Goal: Find specific page/section: Find specific page/section

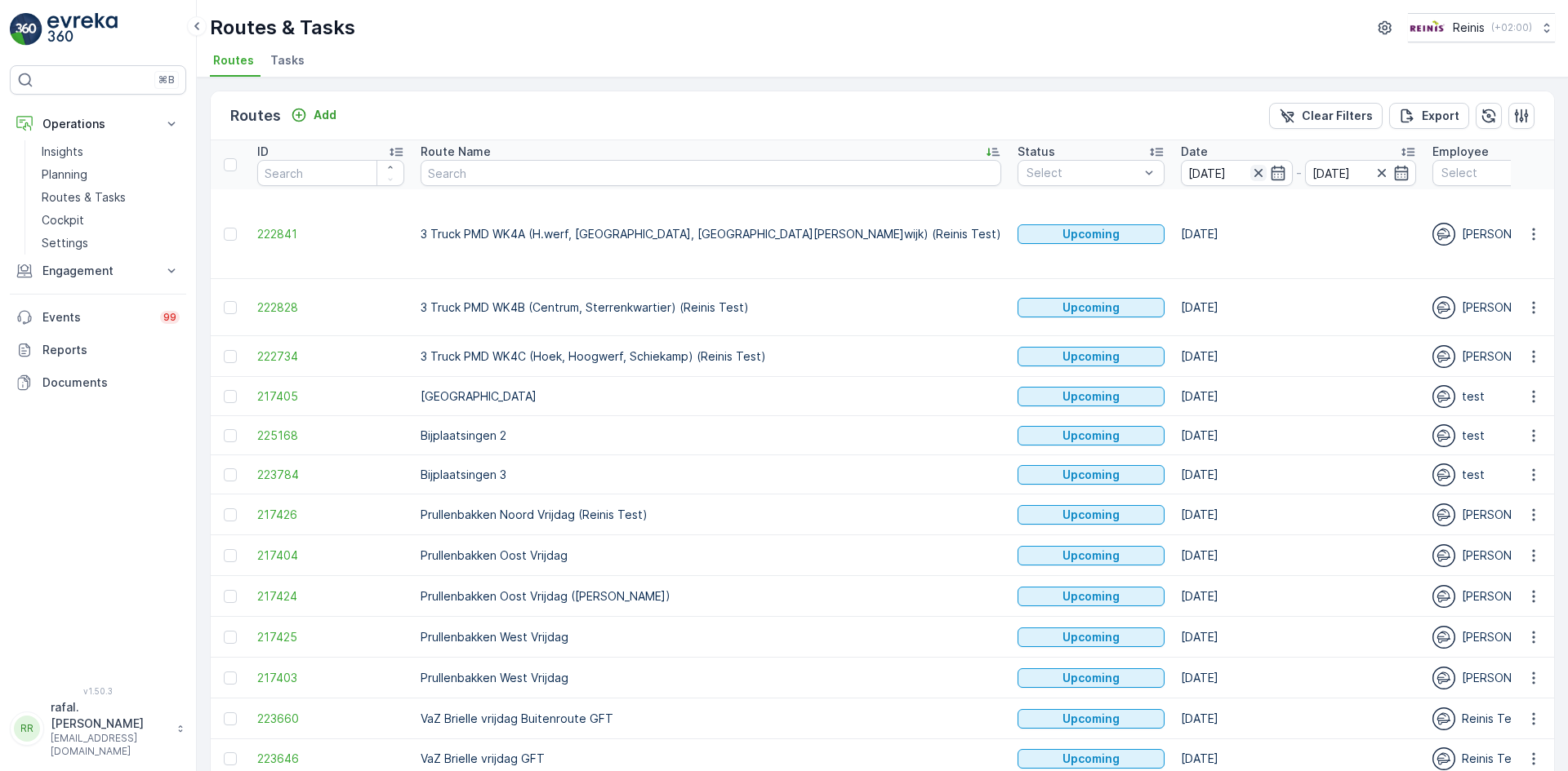
click at [1253, 172] on icon "button" at bounding box center [1257, 173] width 8 height 8
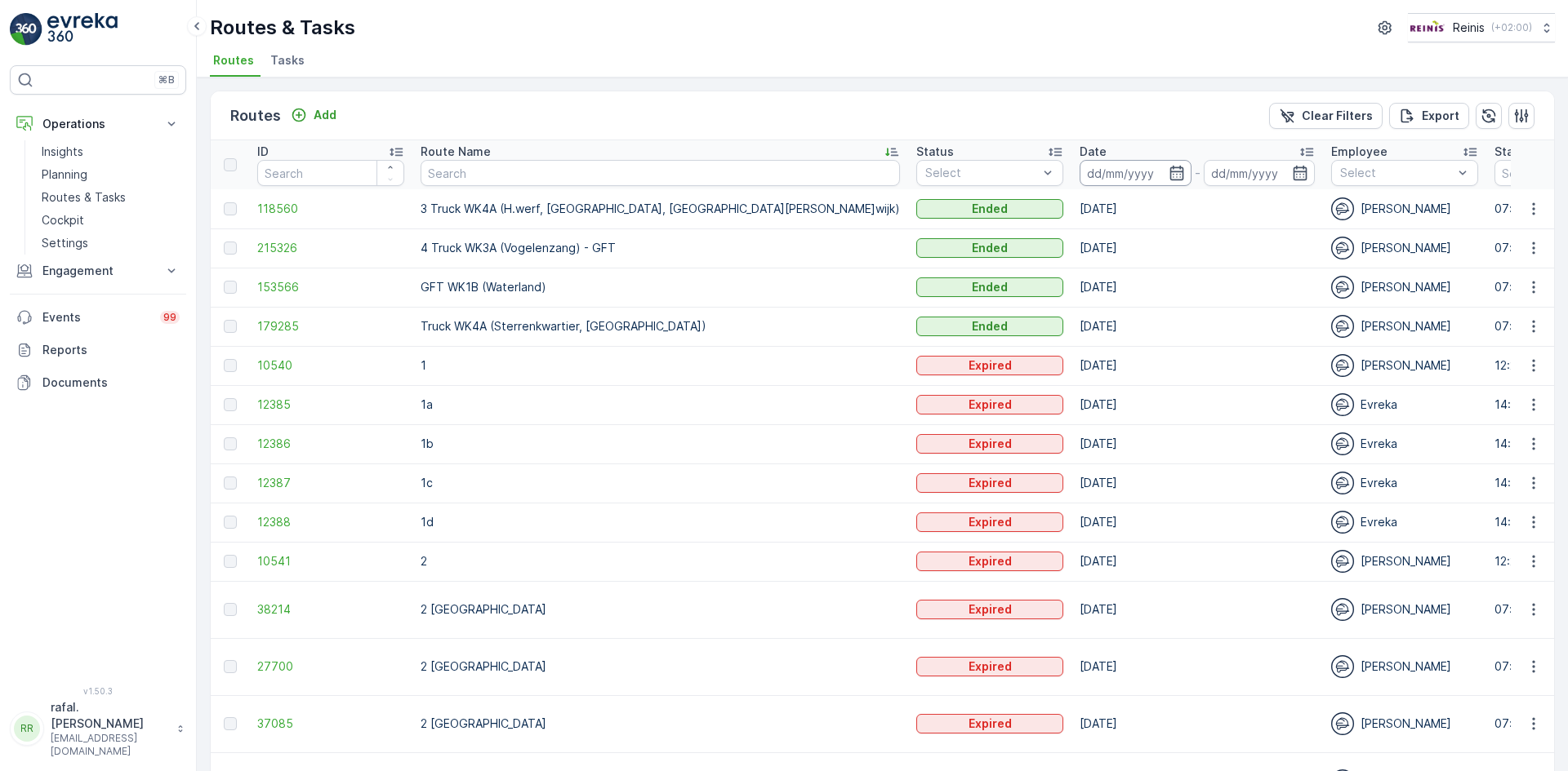
click at [1079, 177] on input at bounding box center [1135, 173] width 111 height 26
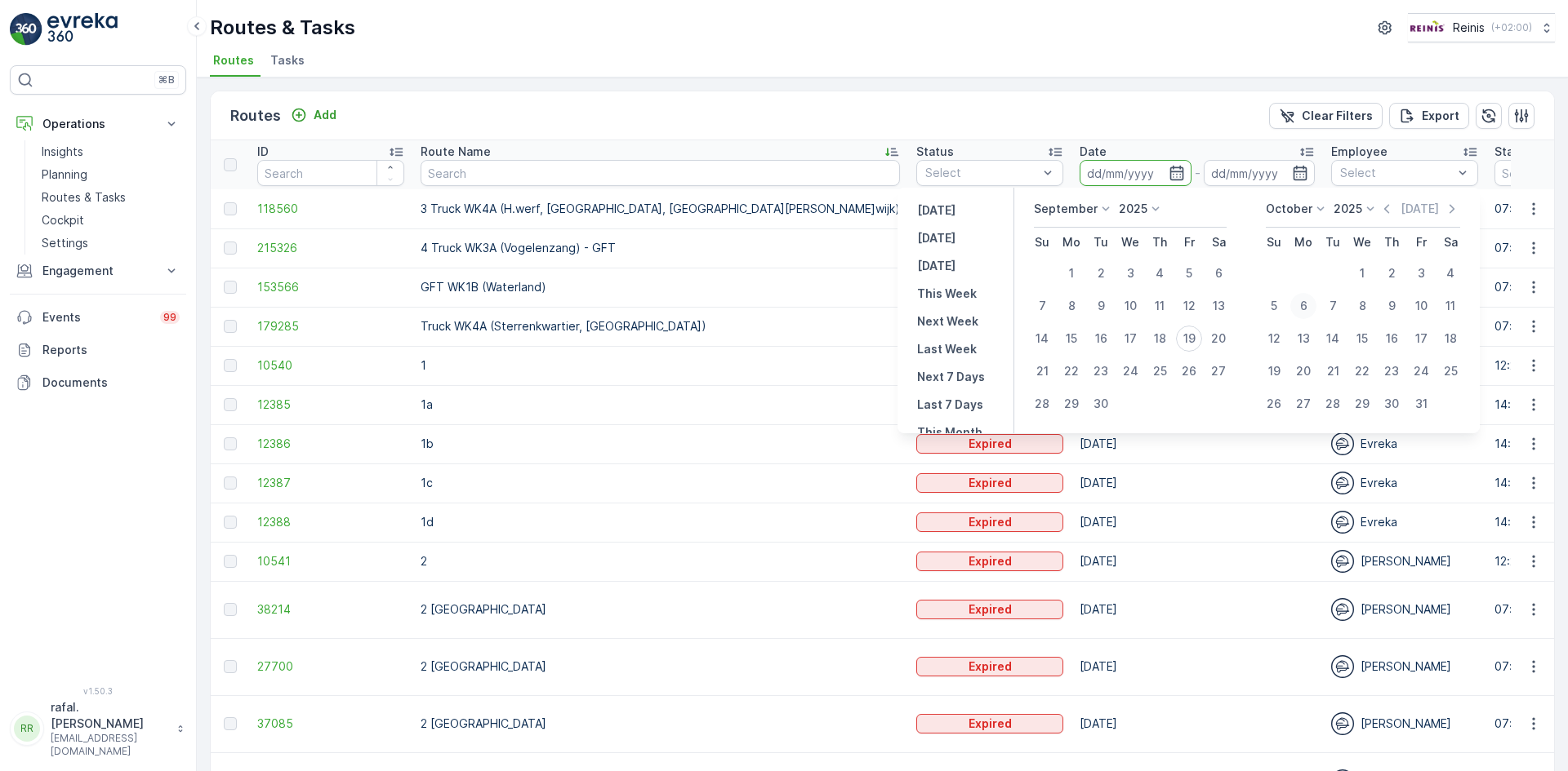
click at [1307, 307] on div "6" at bounding box center [1303, 306] width 26 height 26
type input "[DATE]"
click at [1307, 307] on div "6" at bounding box center [1303, 306] width 26 height 26
type input "[DATE]"
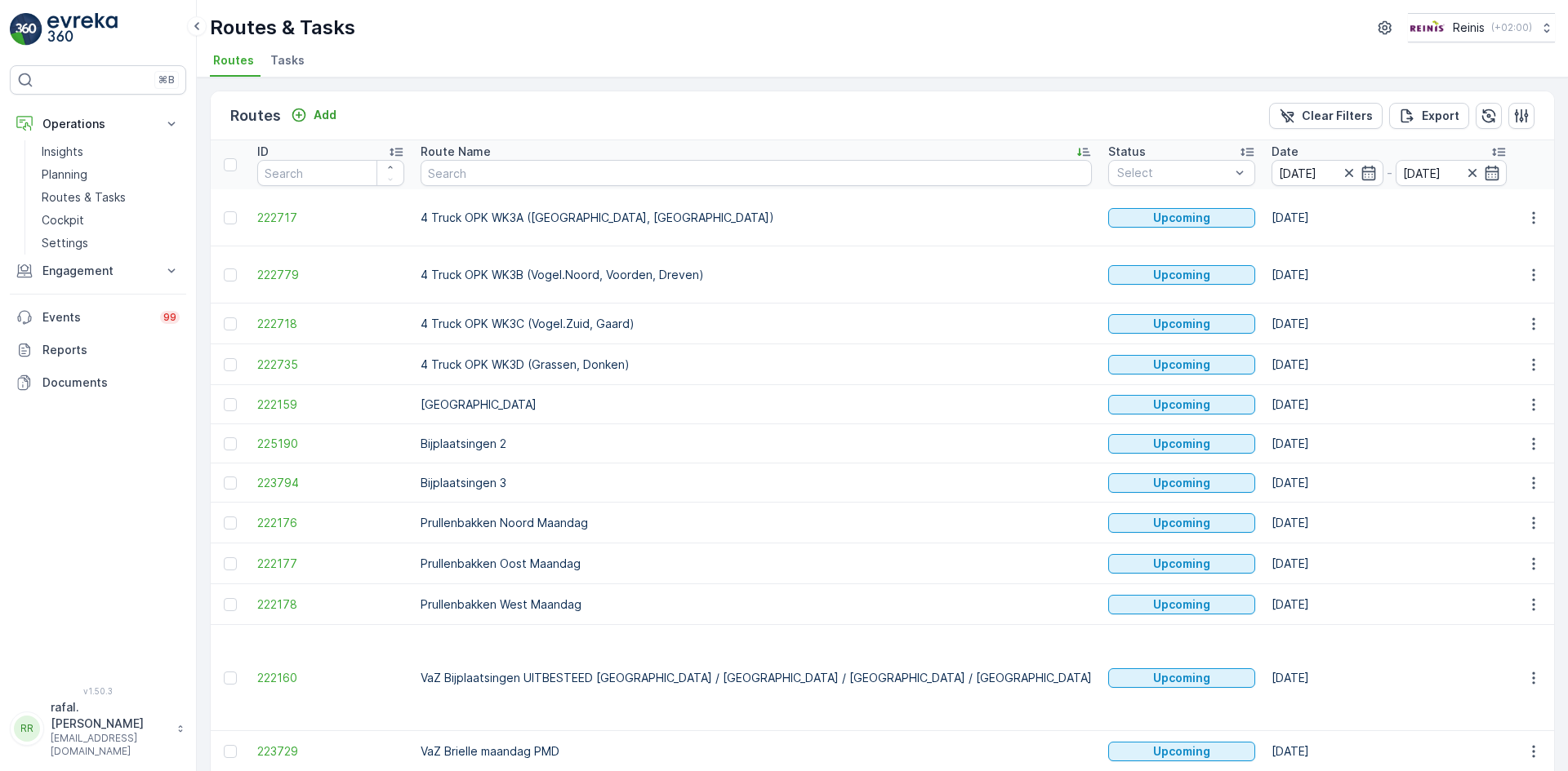
click at [1077, 149] on icon at bounding box center [1083, 152] width 13 height 8
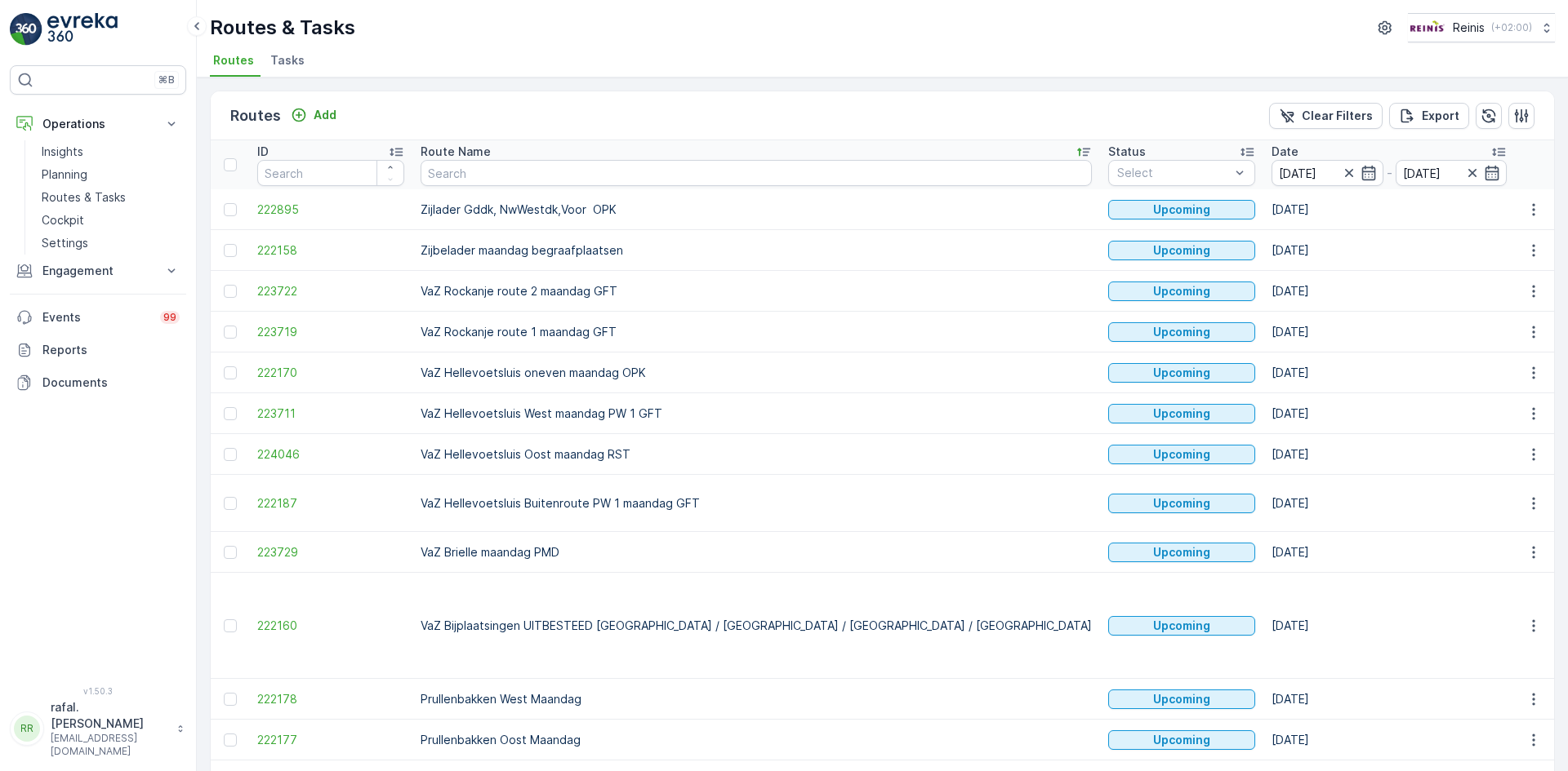
click at [1077, 149] on icon at bounding box center [1083, 152] width 13 height 8
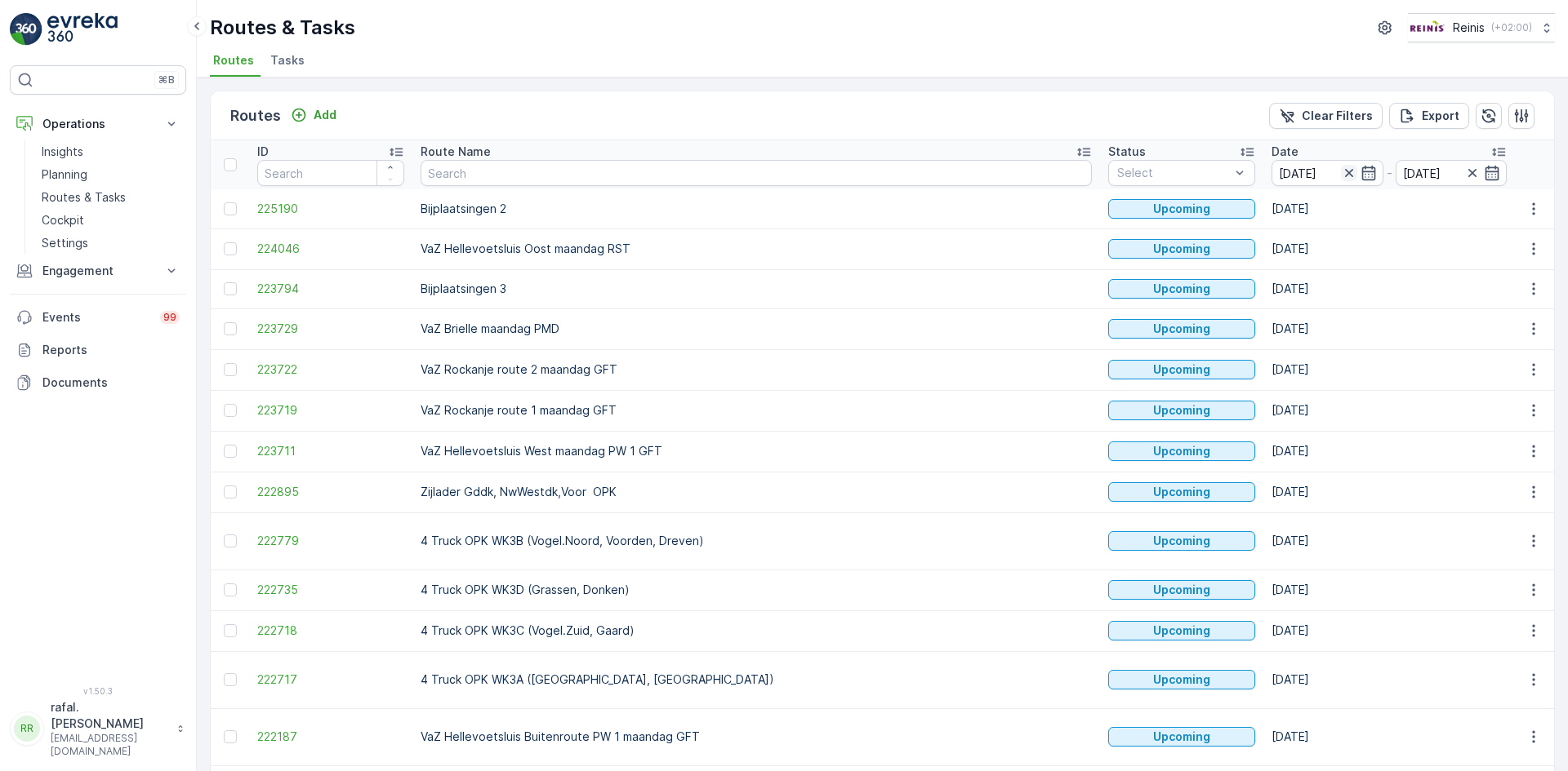
click at [1341, 170] on icon "button" at bounding box center [1349, 173] width 17 height 17
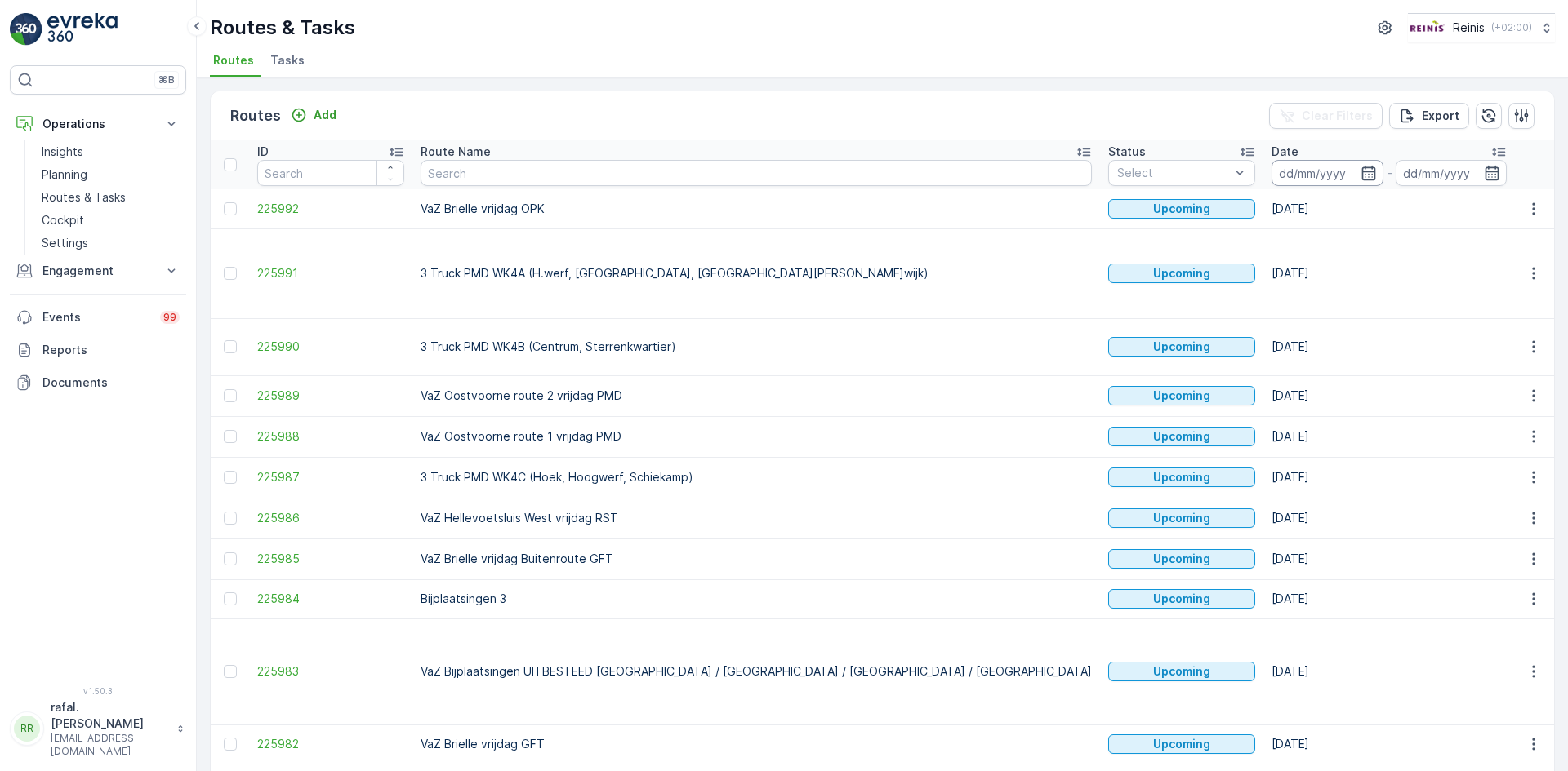
click at [1272, 164] on input at bounding box center [1328, 173] width 111 height 26
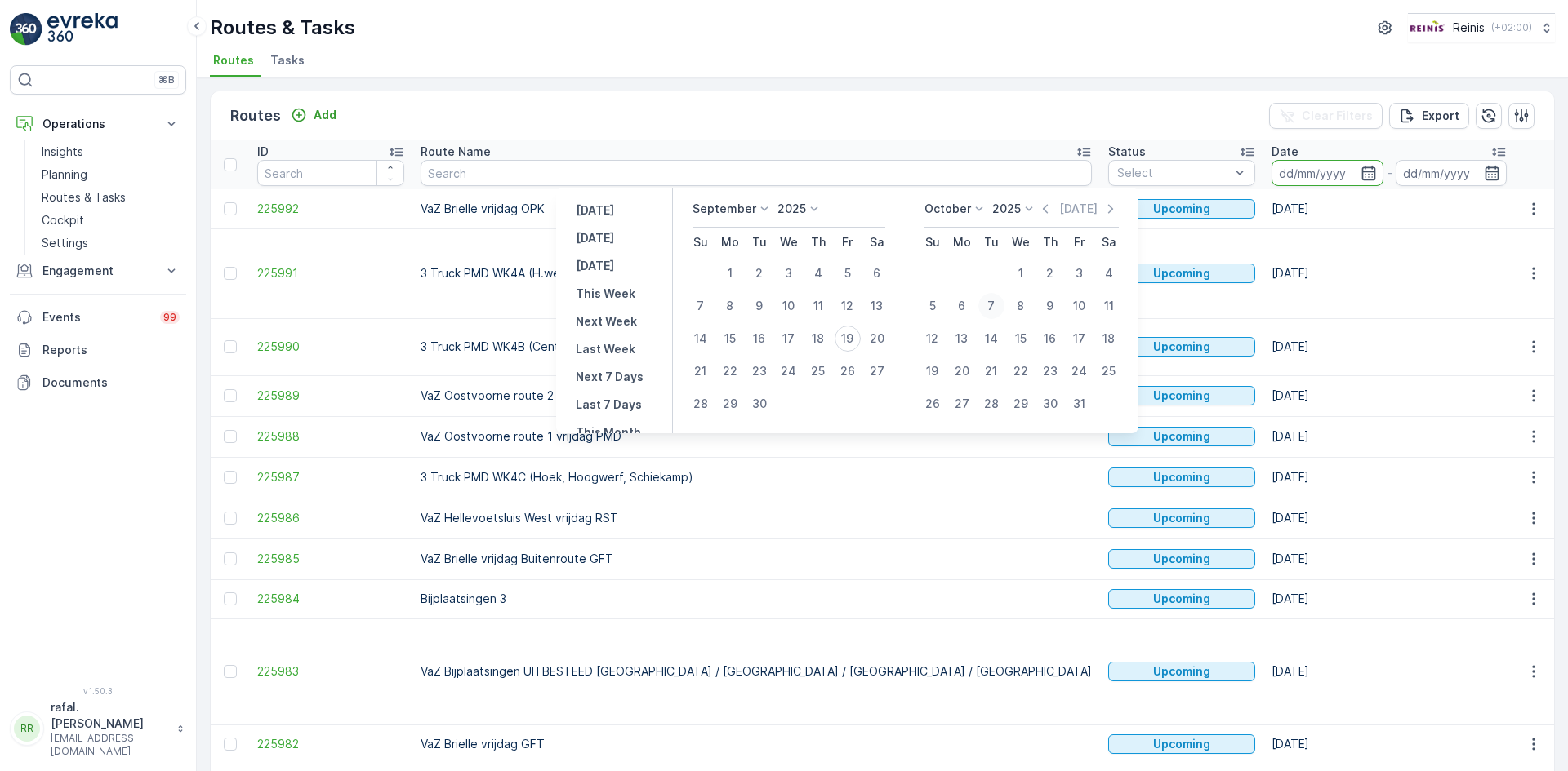
click at [995, 302] on div "7" at bounding box center [991, 306] width 26 height 26
type input "[DATE]"
click at [995, 302] on div "7" at bounding box center [991, 306] width 26 height 26
type input "[DATE]"
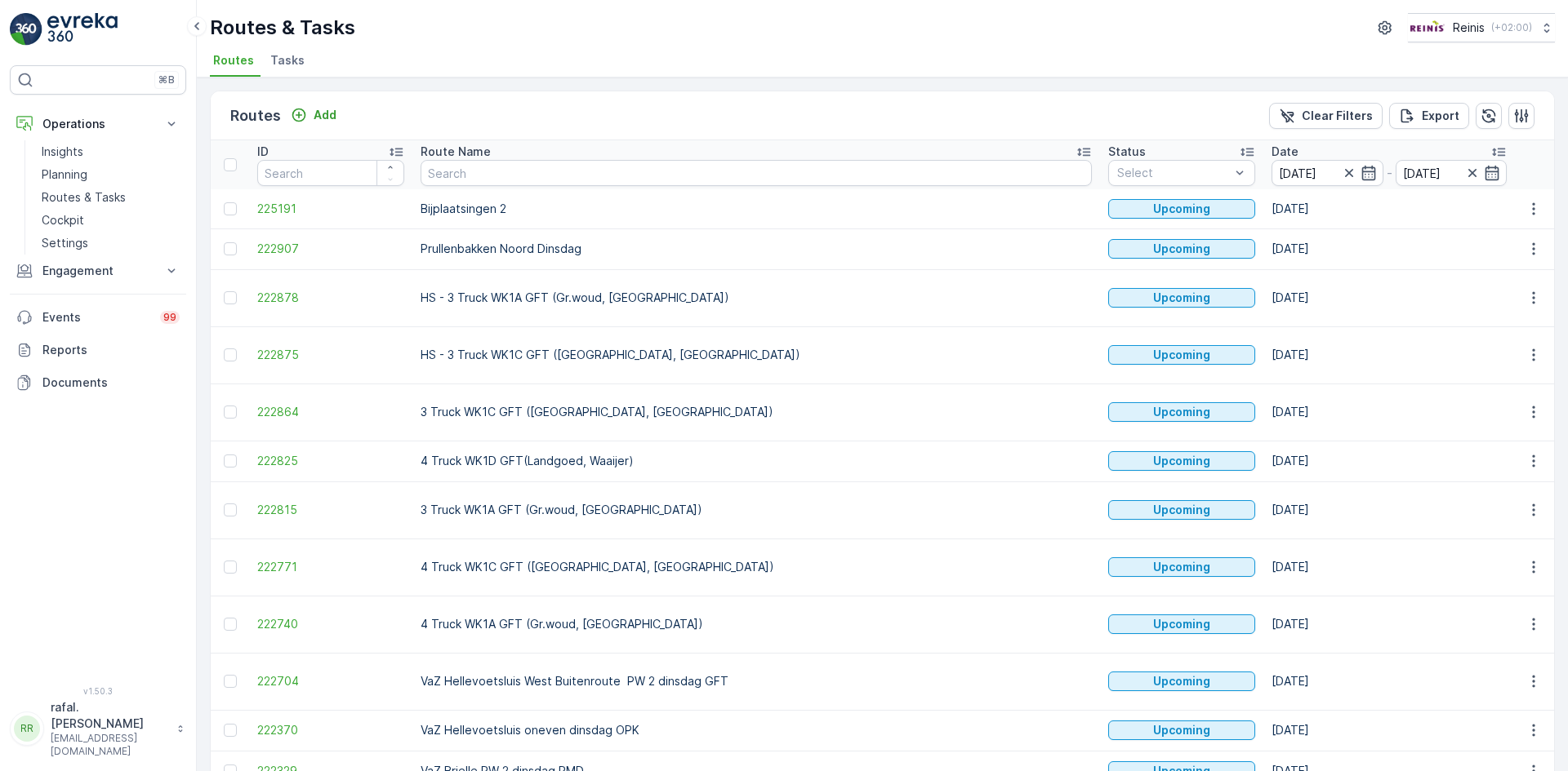
click at [1077, 150] on icon at bounding box center [1083, 152] width 13 height 8
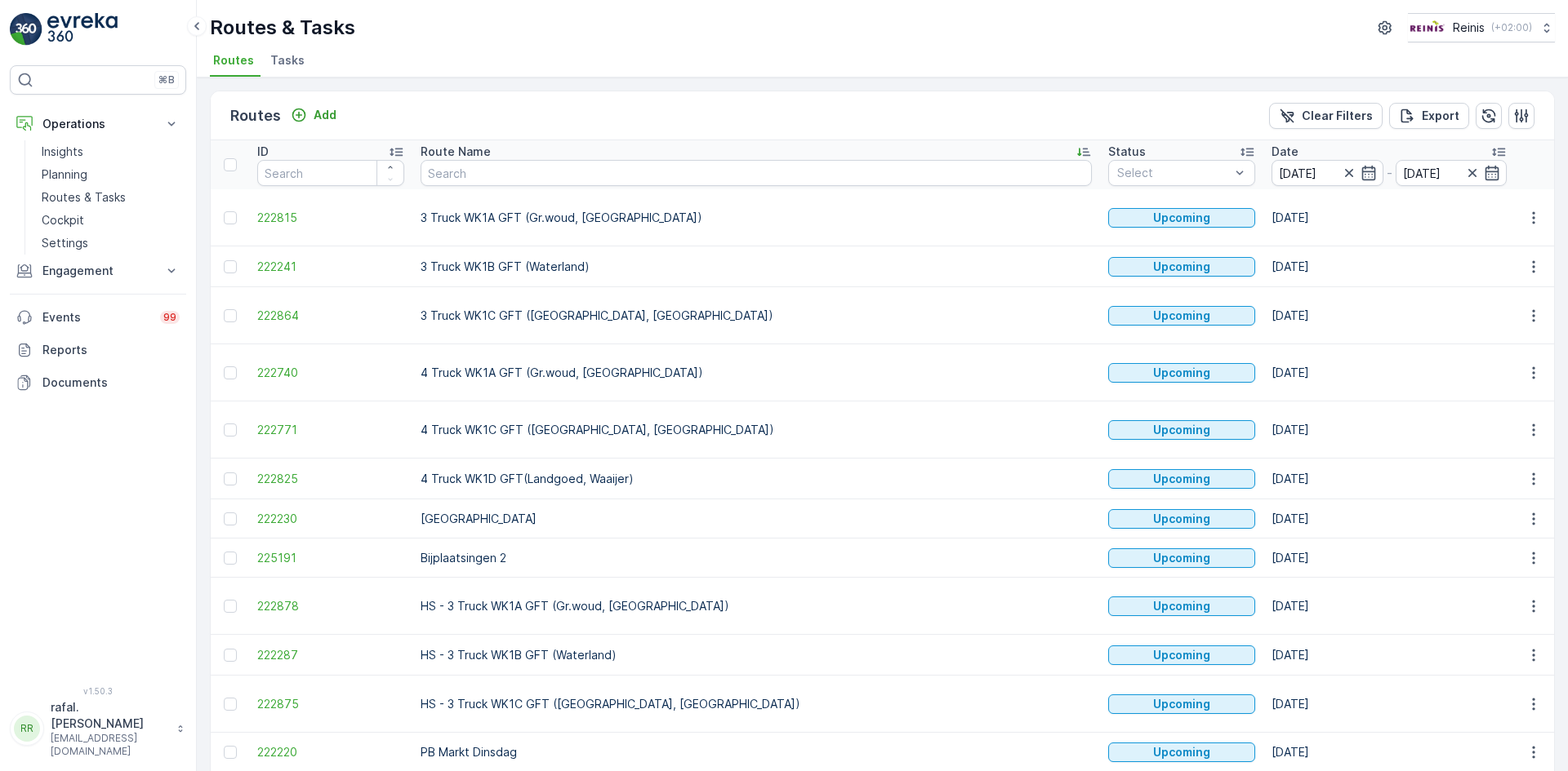
click at [1075, 147] on icon at bounding box center [1083, 151] width 17 height 17
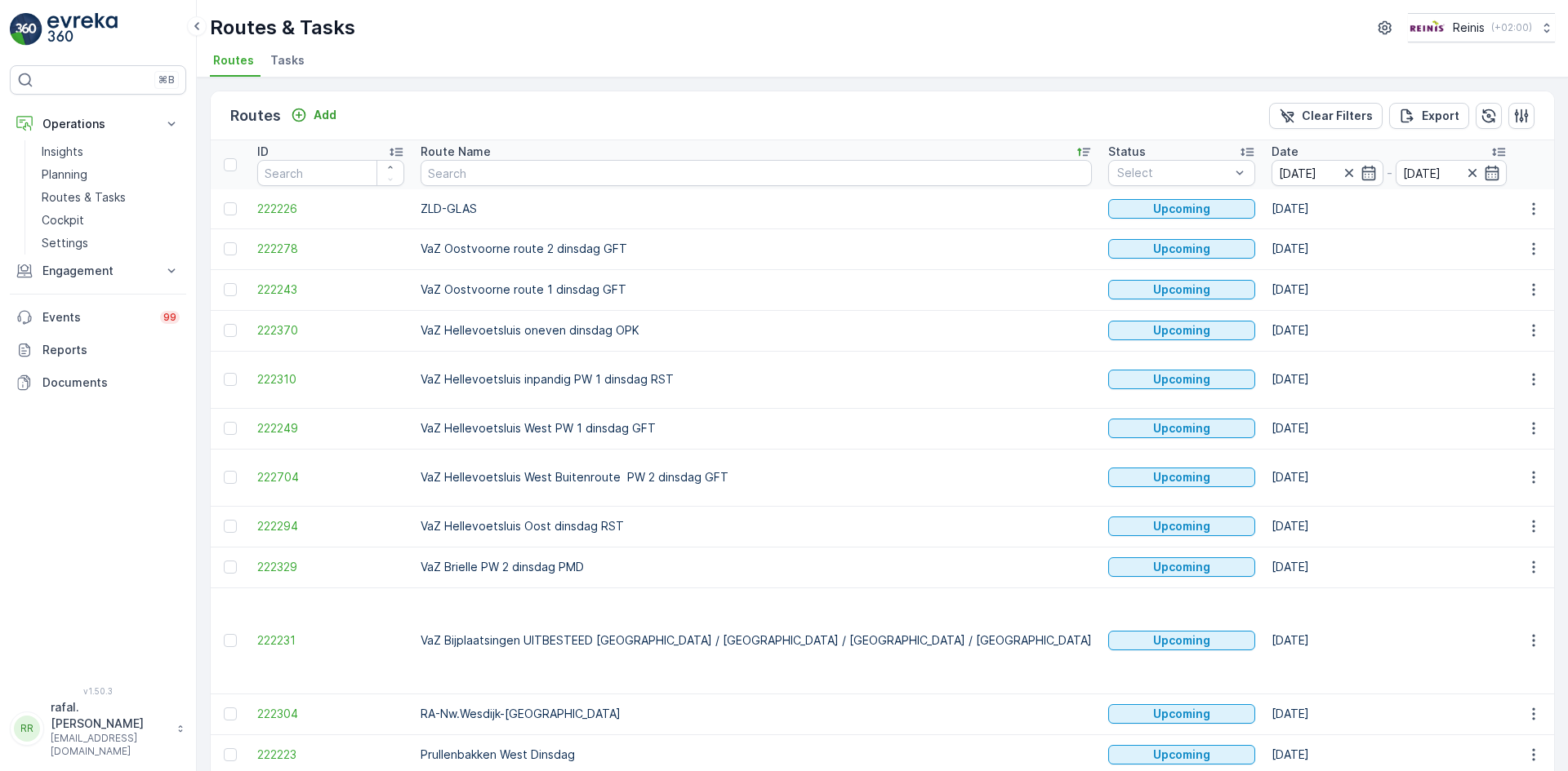
drag, startPoint x: 637, startPoint y: 245, endPoint x: 82, endPoint y: 317, distance: 559.7
click at [634, 250] on p "VaZ Oostvoorne route 2 dinsdag GFT" at bounding box center [756, 248] width 672 height 17
drag, startPoint x: 582, startPoint y: 567, endPoint x: 623, endPoint y: 534, distance: 52.6
click at [582, 567] on p "VaZ Brielle PW 2 dinsdag PMD" at bounding box center [756, 567] width 672 height 17
drag, startPoint x: 623, startPoint y: 522, endPoint x: 662, endPoint y: 487, distance: 52.4
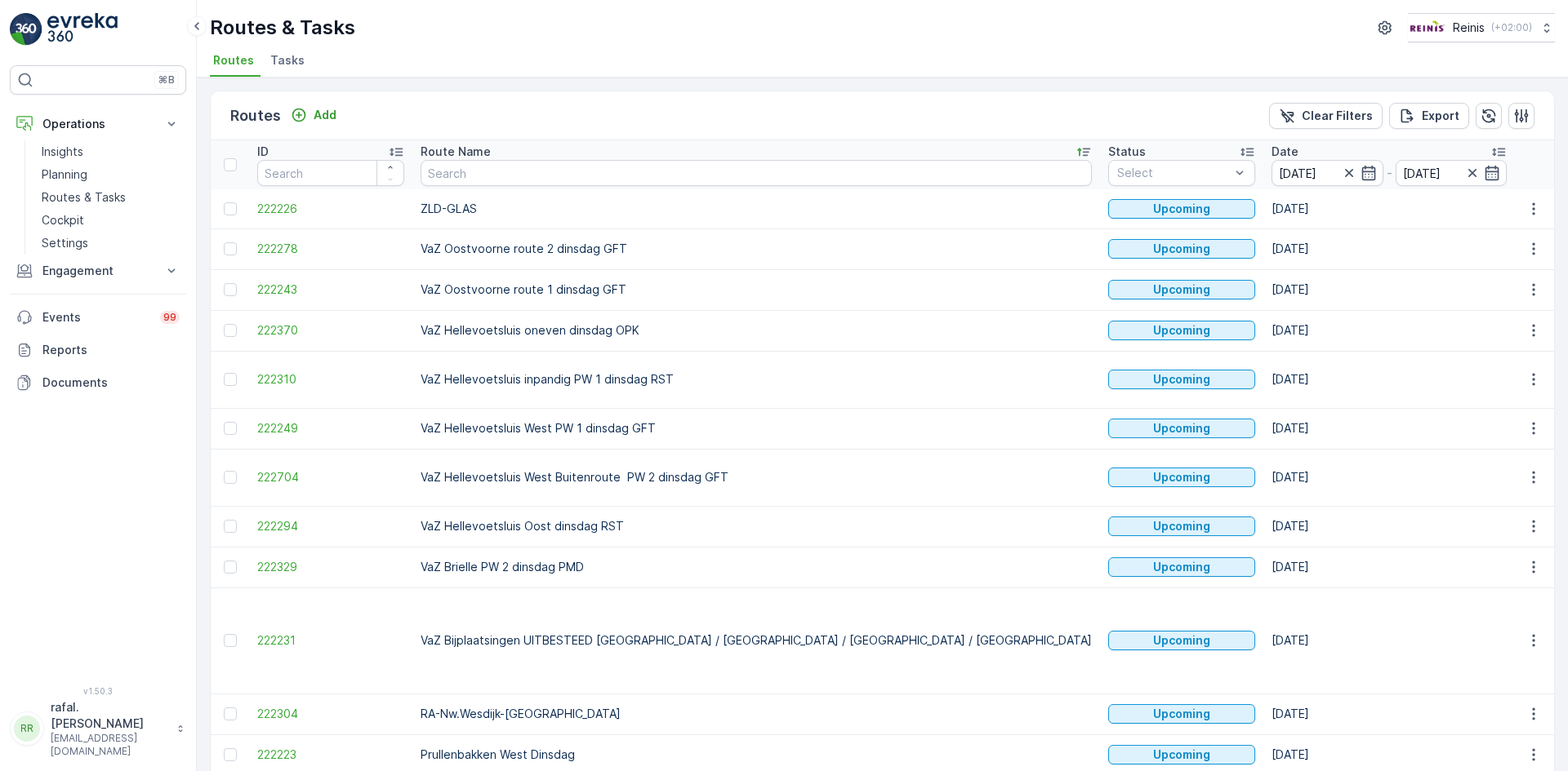
click at [623, 522] on p "VaZ Hellevoetsluis Oost dinsdag RST" at bounding box center [756, 526] width 672 height 17
click at [663, 486] on td "VaZ Hellevoetsluis West Buitenroute PW 2 dinsdag GFT" at bounding box center [756, 477] width 687 height 57
click at [578, 419] on td "VaZ Hellevoetsluis West PW 1 dinsdag GFT" at bounding box center [756, 429] width 687 height 41
click at [652, 370] on td "VaZ Hellevoetsluis inpandig PW 1 dinsdag RST" at bounding box center [756, 379] width 687 height 57
click at [645, 293] on p "VaZ Oostvoorne route 1 dinsdag GFT" at bounding box center [756, 289] width 672 height 17
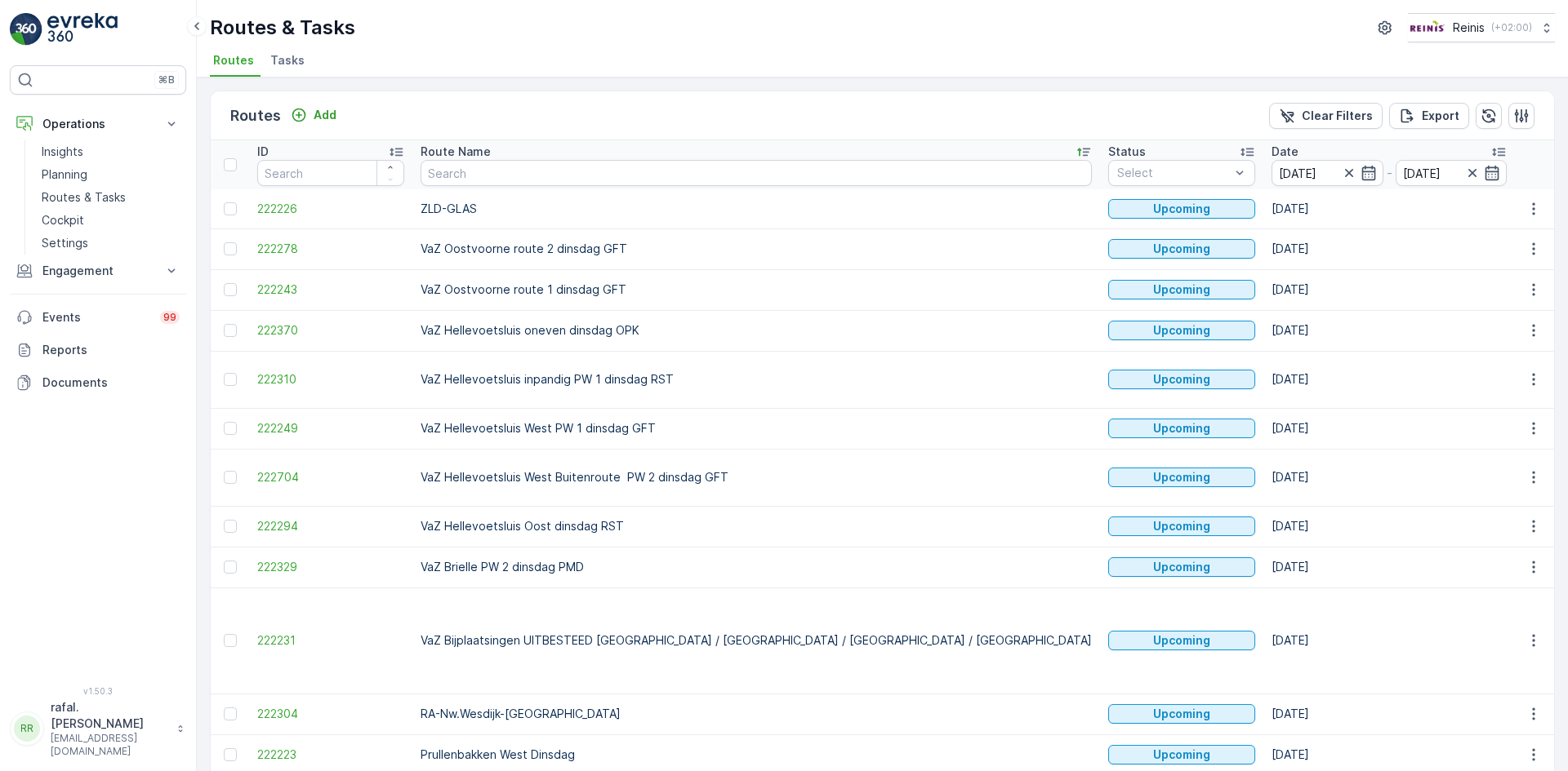
click at [631, 254] on p "VaZ Oostvoorne route 2 dinsdag GFT" at bounding box center [756, 248] width 672 height 17
click at [1341, 168] on icon "button" at bounding box center [1349, 173] width 17 height 17
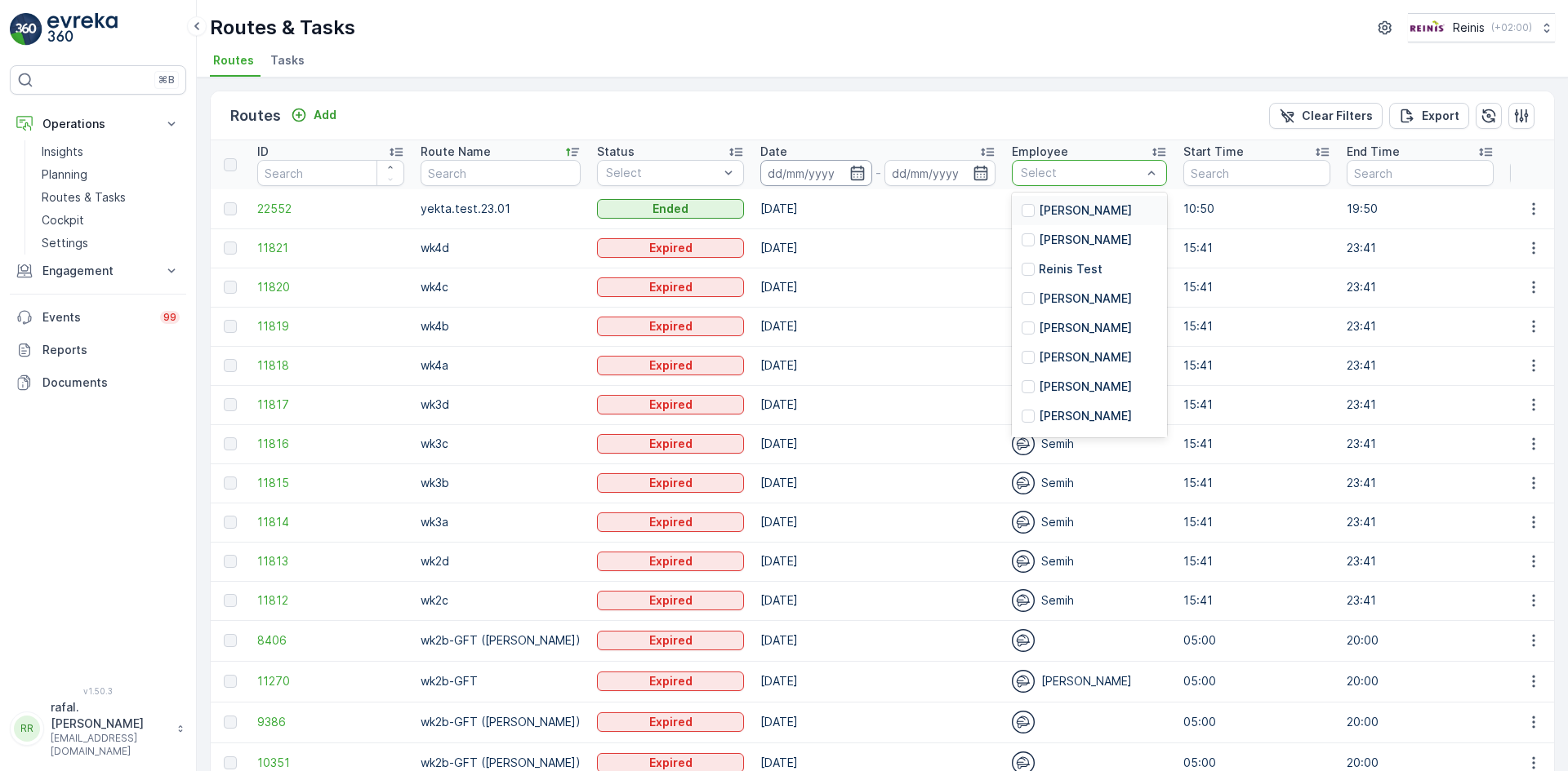
click at [837, 177] on input at bounding box center [816, 173] width 111 height 26
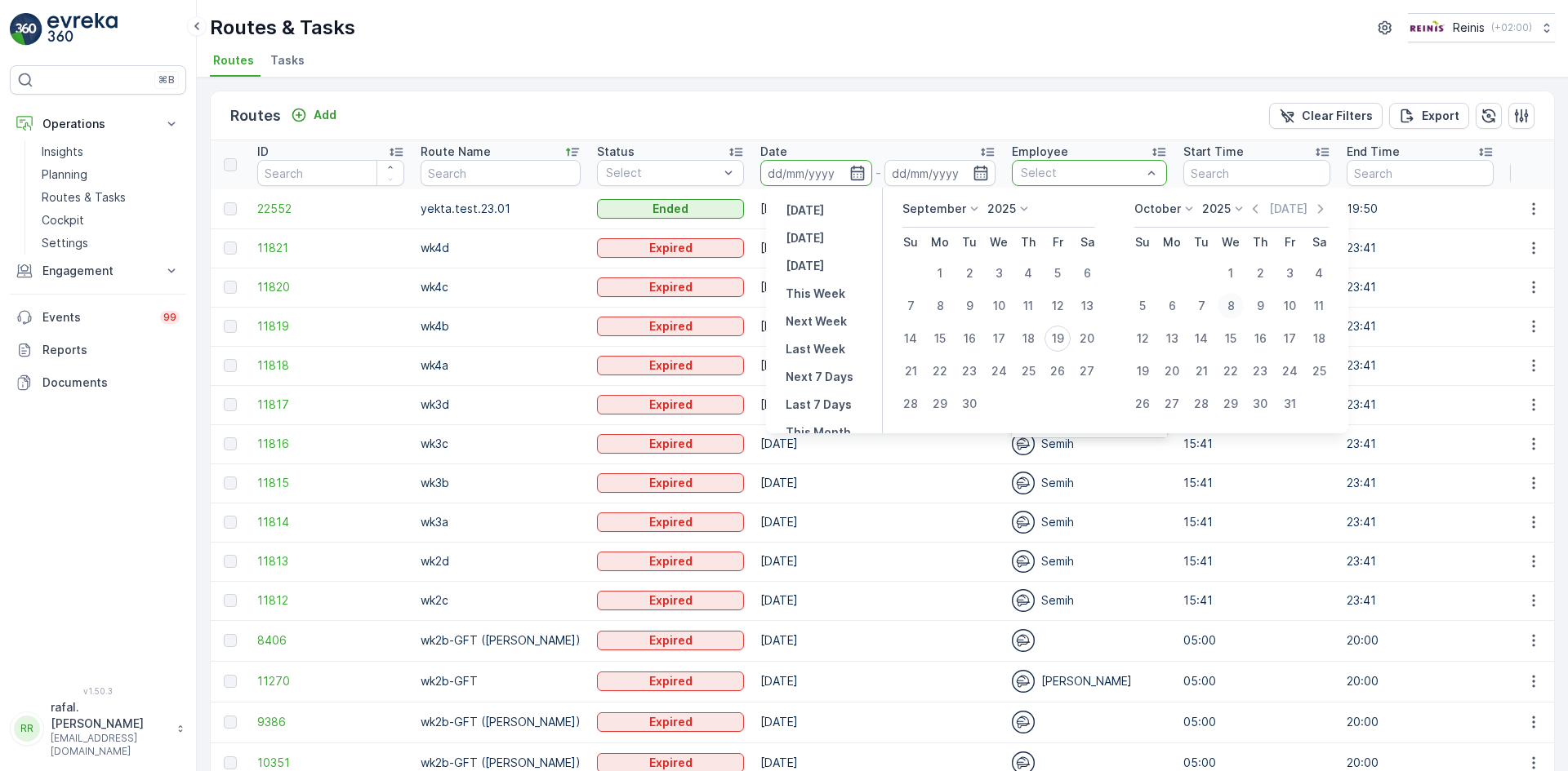
click at [1231, 306] on div "8" at bounding box center [1230, 306] width 26 height 26
type input "[DATE]"
click at [1231, 306] on div "8" at bounding box center [1230, 306] width 26 height 26
type input "[DATE]"
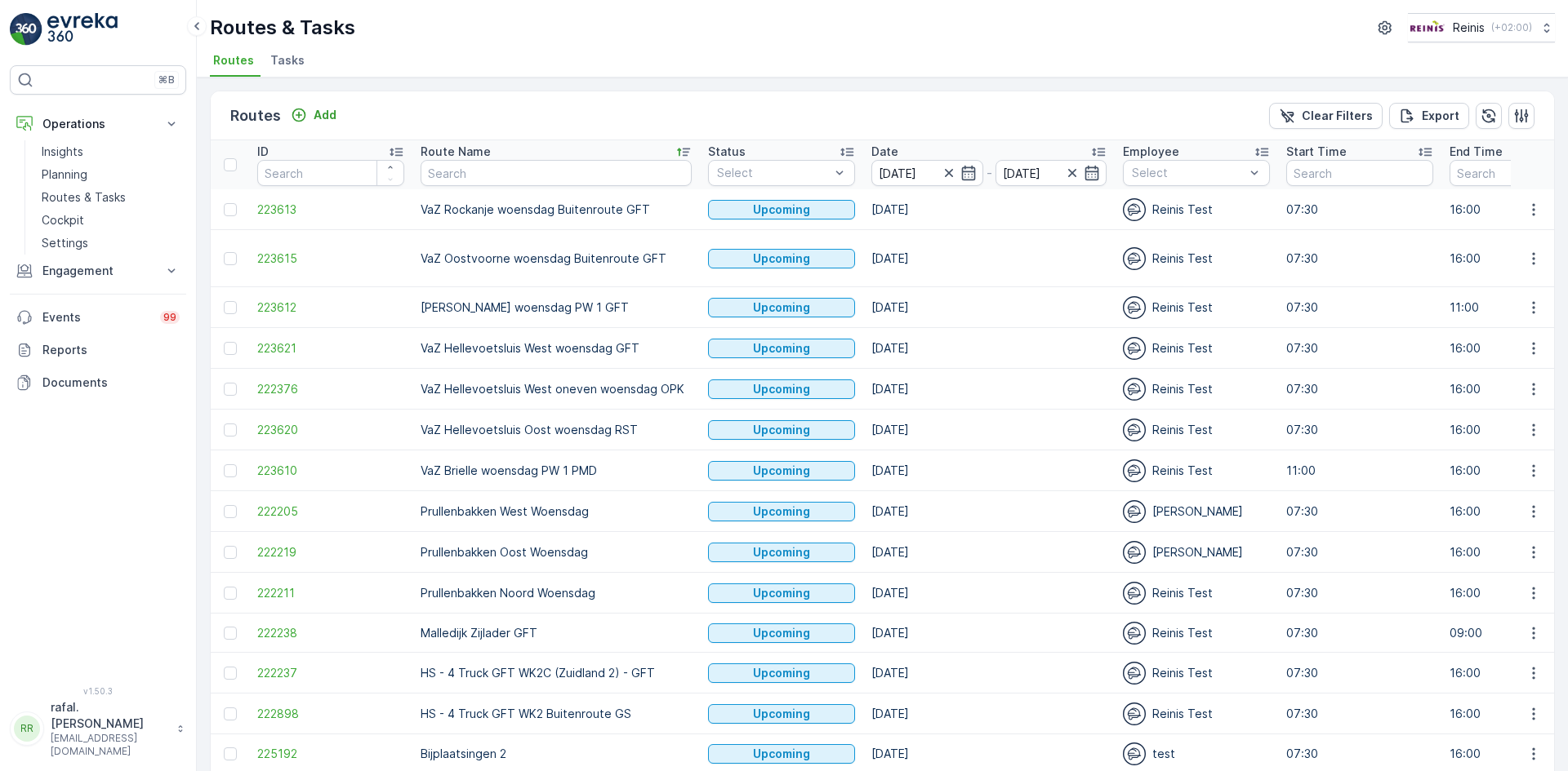
drag, startPoint x: 553, startPoint y: 456, endPoint x: 563, endPoint y: 424, distance: 33.5
click at [553, 463] on p "VaZ Brielle woensdag PW 1 PMD" at bounding box center [555, 471] width 271 height 17
click at [559, 422] on p "VaZ Hellevoetsluis Oost woensdag RST" at bounding box center [555, 430] width 271 height 17
click at [574, 340] on p "VaZ Hellevoetsluis West woensdag GFT" at bounding box center [555, 348] width 271 height 17
click at [588, 300] on p "[PERSON_NAME] woensdag PW 1 GFT" at bounding box center [555, 308] width 271 height 17
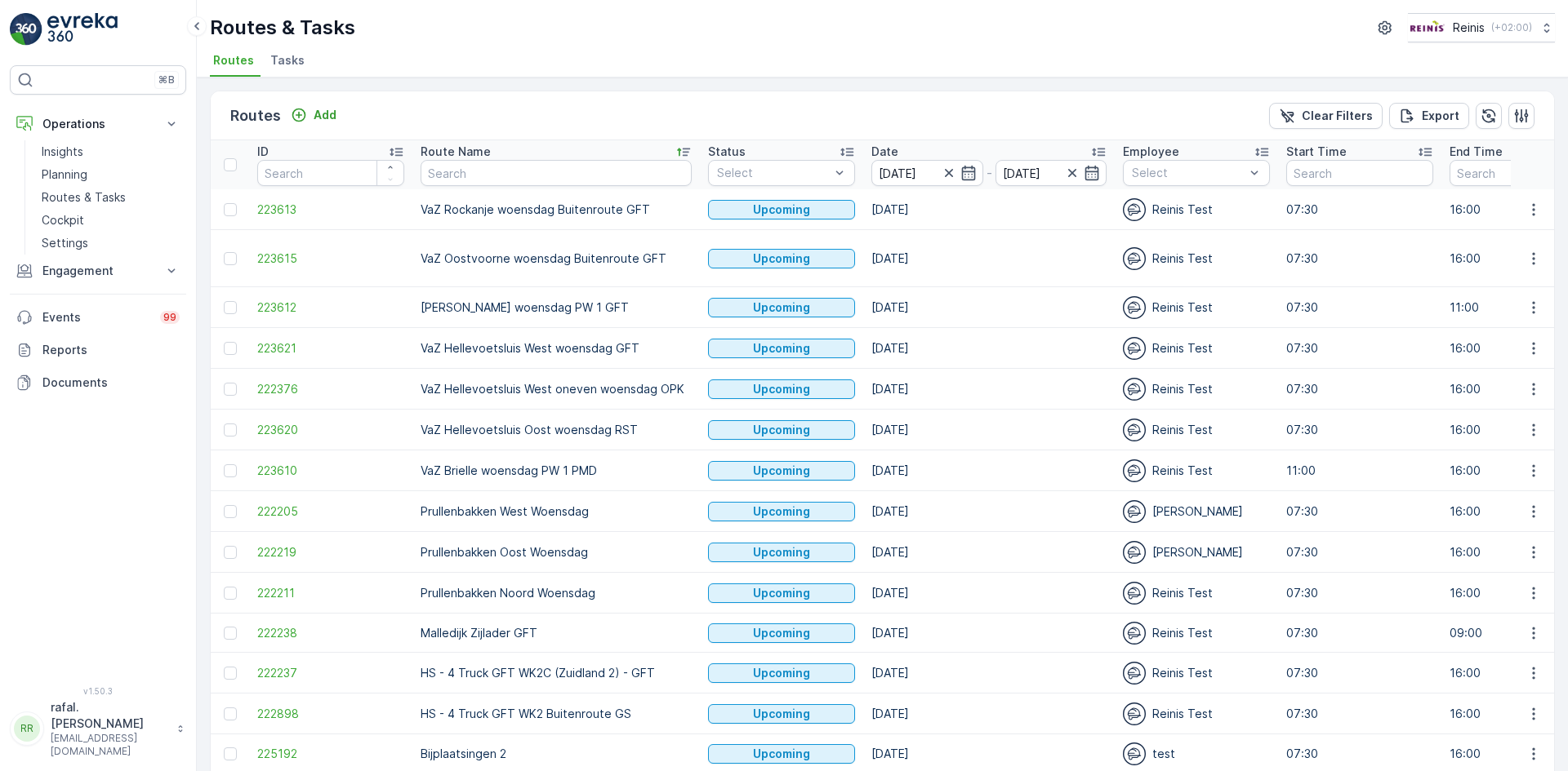
click at [612, 256] on p "VaZ Oostvoorne woensdag Buitenroute GFT" at bounding box center [555, 258] width 271 height 17
click at [597, 211] on p "VaZ Rockanje woensdag Buitenroute GFT" at bounding box center [555, 209] width 271 height 17
click at [944, 173] on icon "button" at bounding box center [948, 173] width 17 height 17
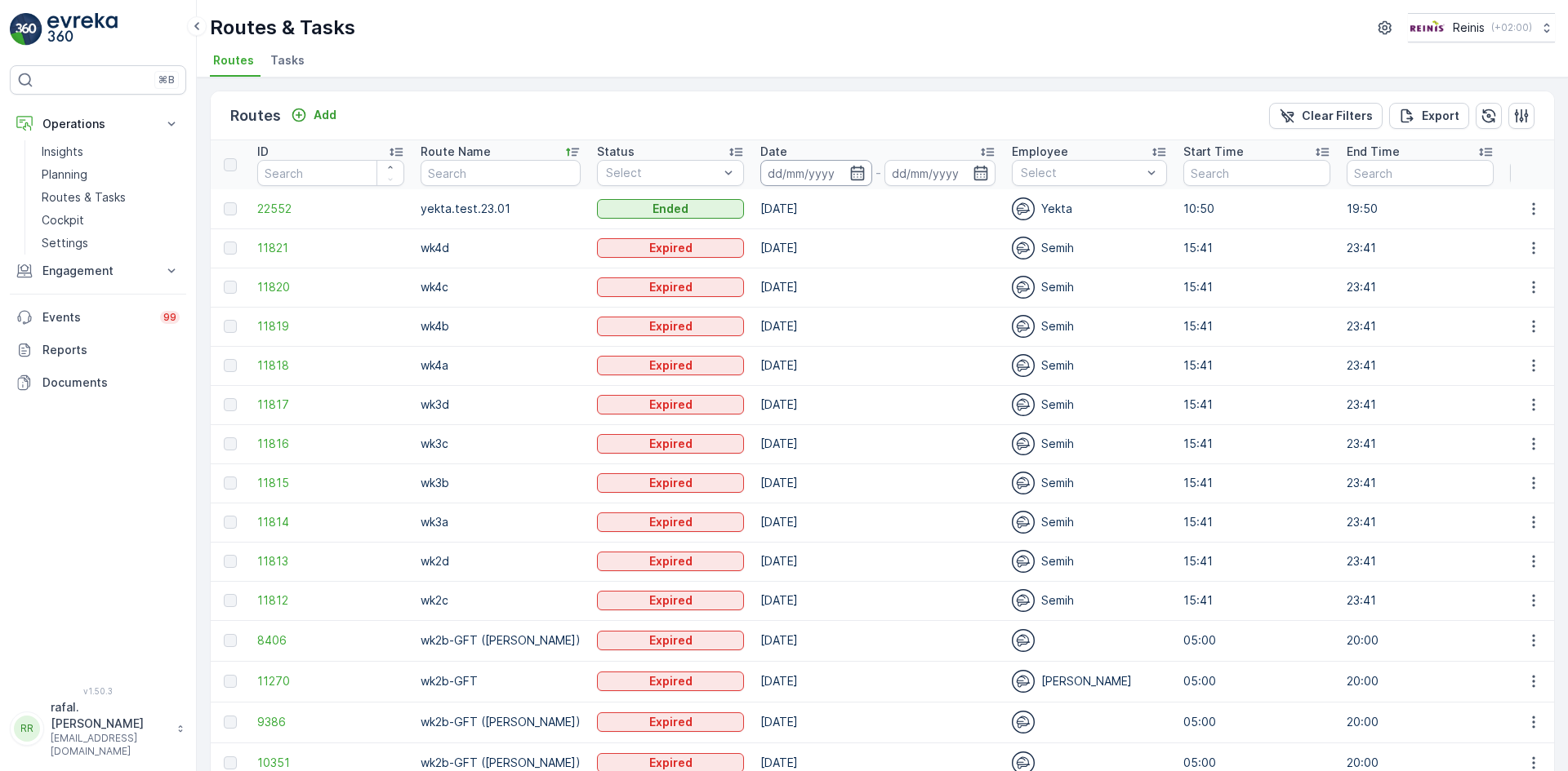
click at [811, 176] on input at bounding box center [816, 173] width 111 height 26
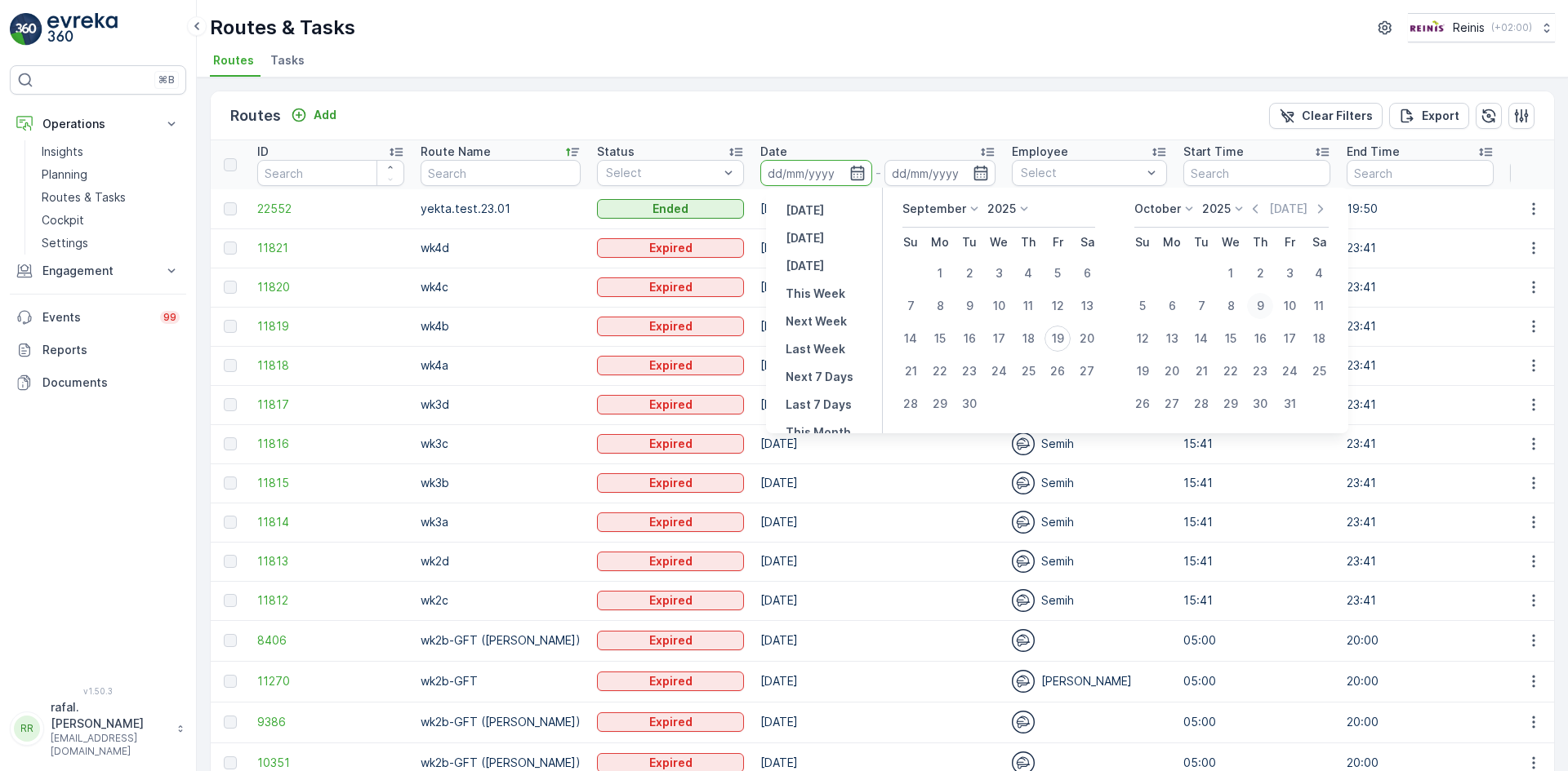
click at [1260, 303] on div "9" at bounding box center [1260, 306] width 26 height 26
type input "[DATE]"
click at [1260, 303] on div "9" at bounding box center [1260, 306] width 26 height 26
type input "[DATE]"
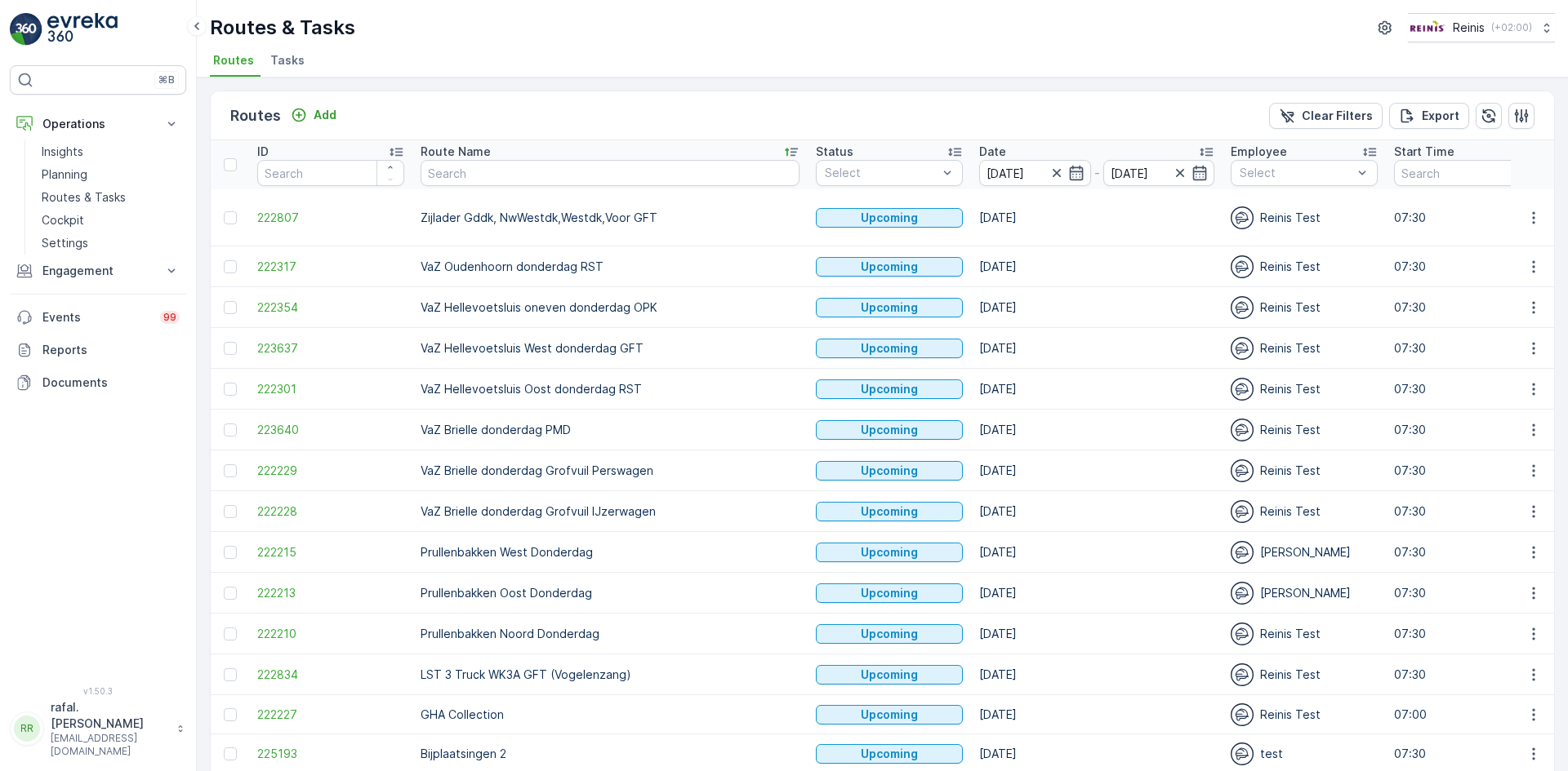
click at [610, 469] on p "VaZ Brielle donderdag Grofvuil Perswagen" at bounding box center [610, 471] width 379 height 17
click at [531, 433] on p "VaZ Brielle donderdag PMD" at bounding box center [610, 430] width 379 height 17
click at [634, 387] on p "VaZ Hellevoetsluis Oost donderdag RST" at bounding box center [610, 389] width 379 height 17
click at [594, 343] on p "VaZ Hellevoetsluis West donderdag GFT" at bounding box center [610, 348] width 379 height 17
click at [628, 310] on p "VaZ Hellevoetsluis oneven donderdag OPK" at bounding box center [610, 308] width 379 height 17
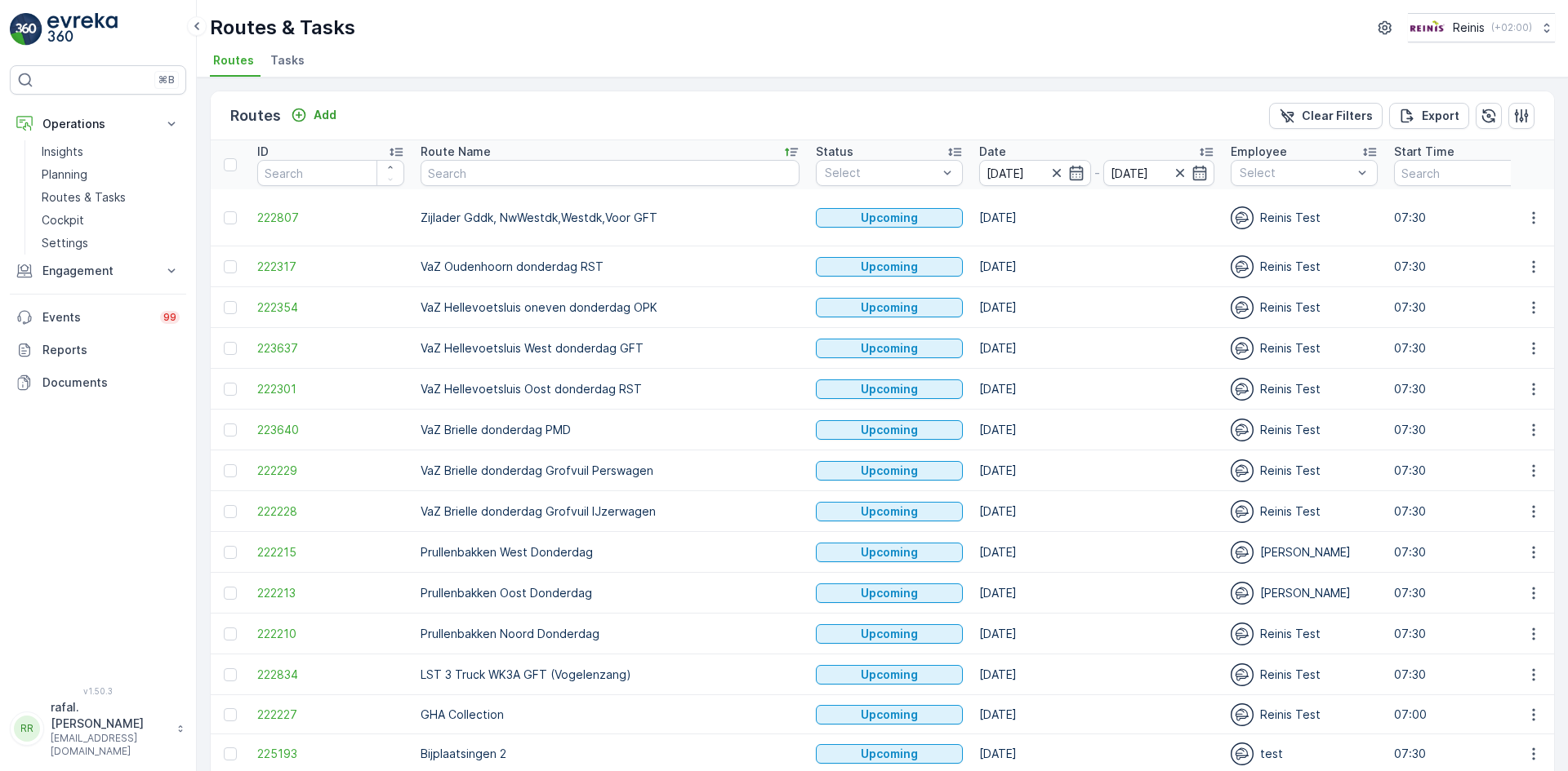
click at [567, 271] on p "VaZ Oudenhoorn donderdag RST" at bounding box center [610, 267] width 379 height 17
click at [1049, 174] on icon "button" at bounding box center [1057, 173] width 17 height 17
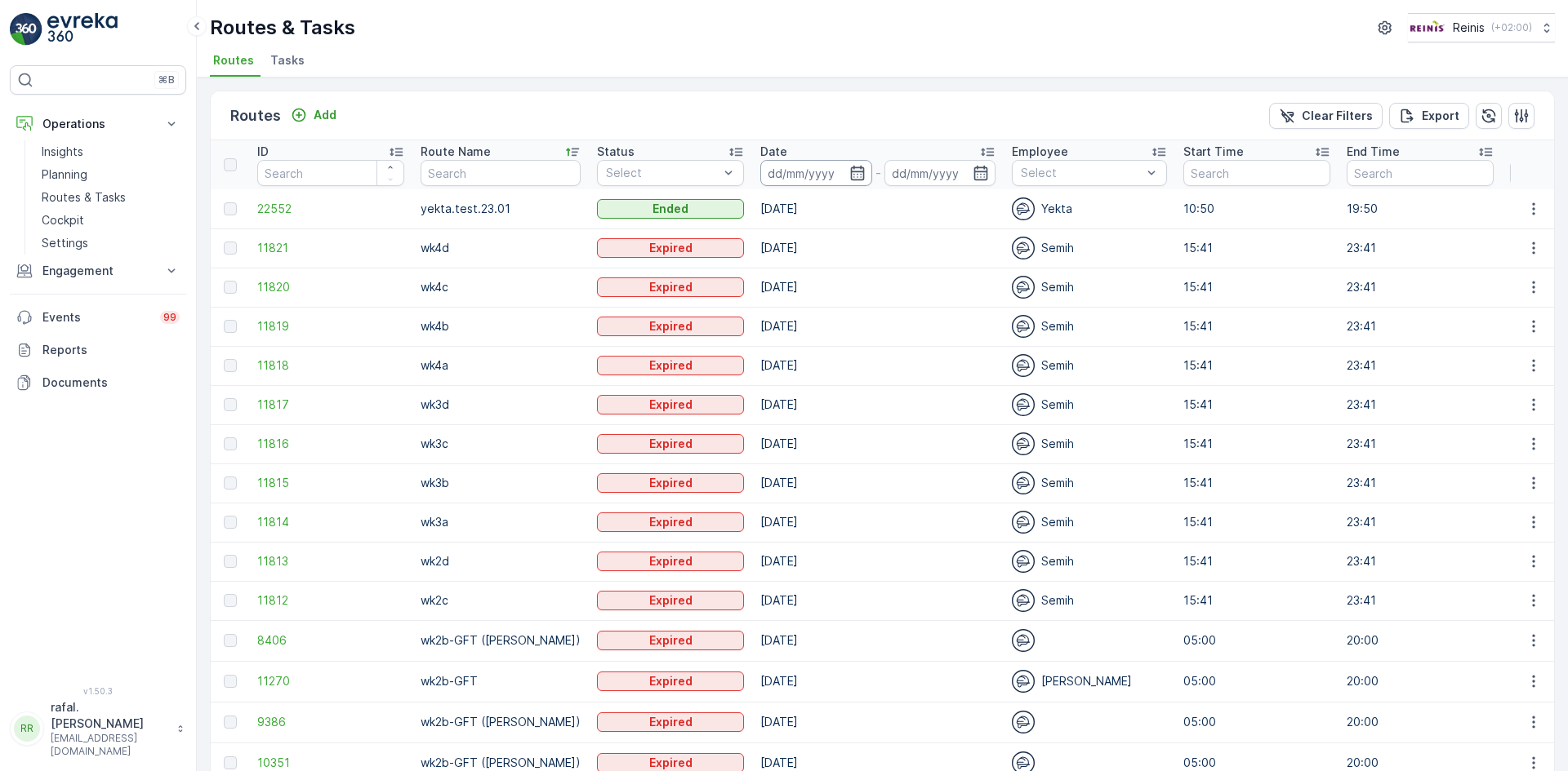
click at [817, 174] on input at bounding box center [816, 173] width 111 height 26
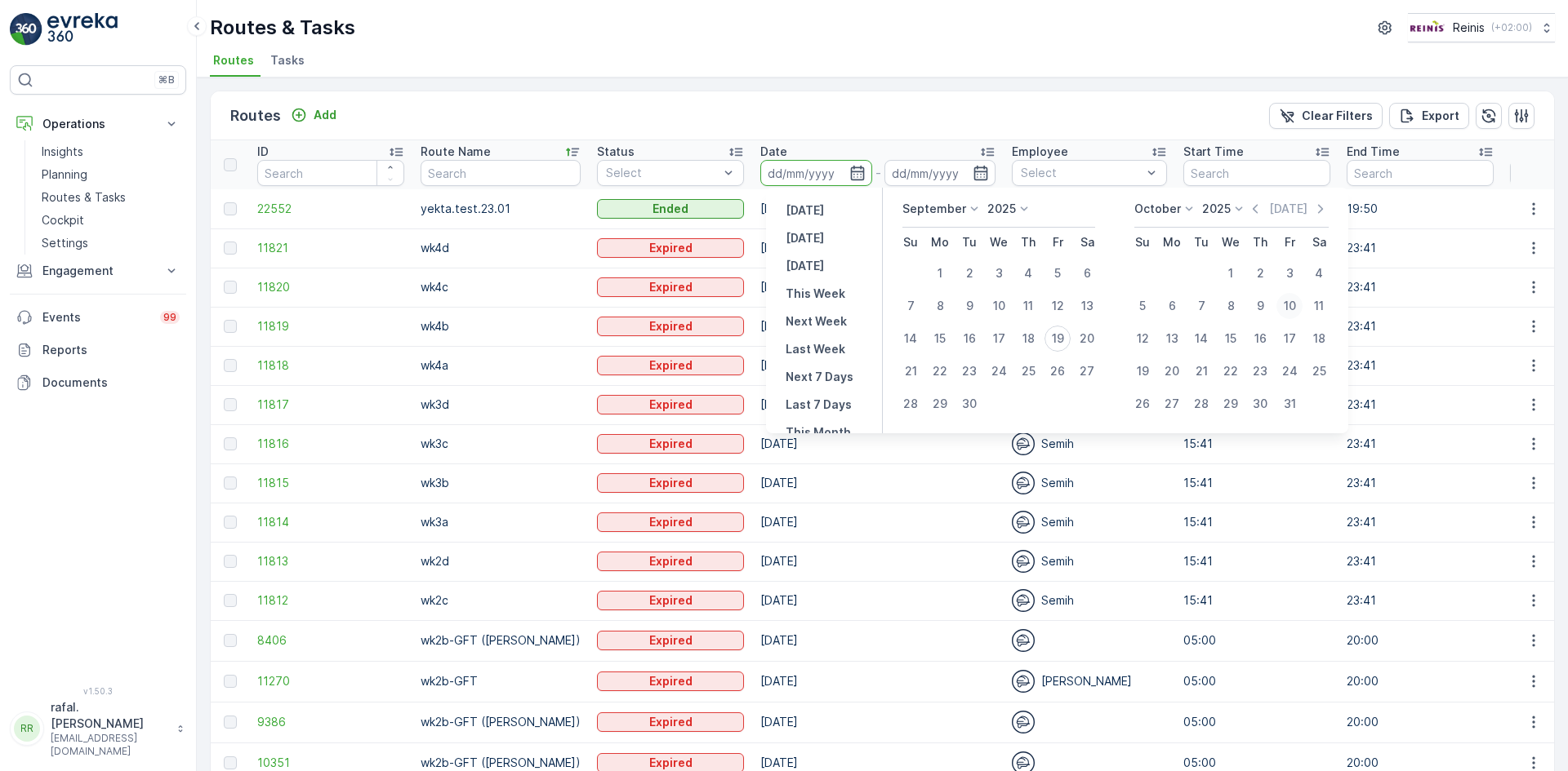
click at [1291, 300] on div "10" at bounding box center [1289, 306] width 26 height 26
type input "[DATE]"
click at [1291, 300] on div "10" at bounding box center [1289, 306] width 26 height 26
type input "[DATE]"
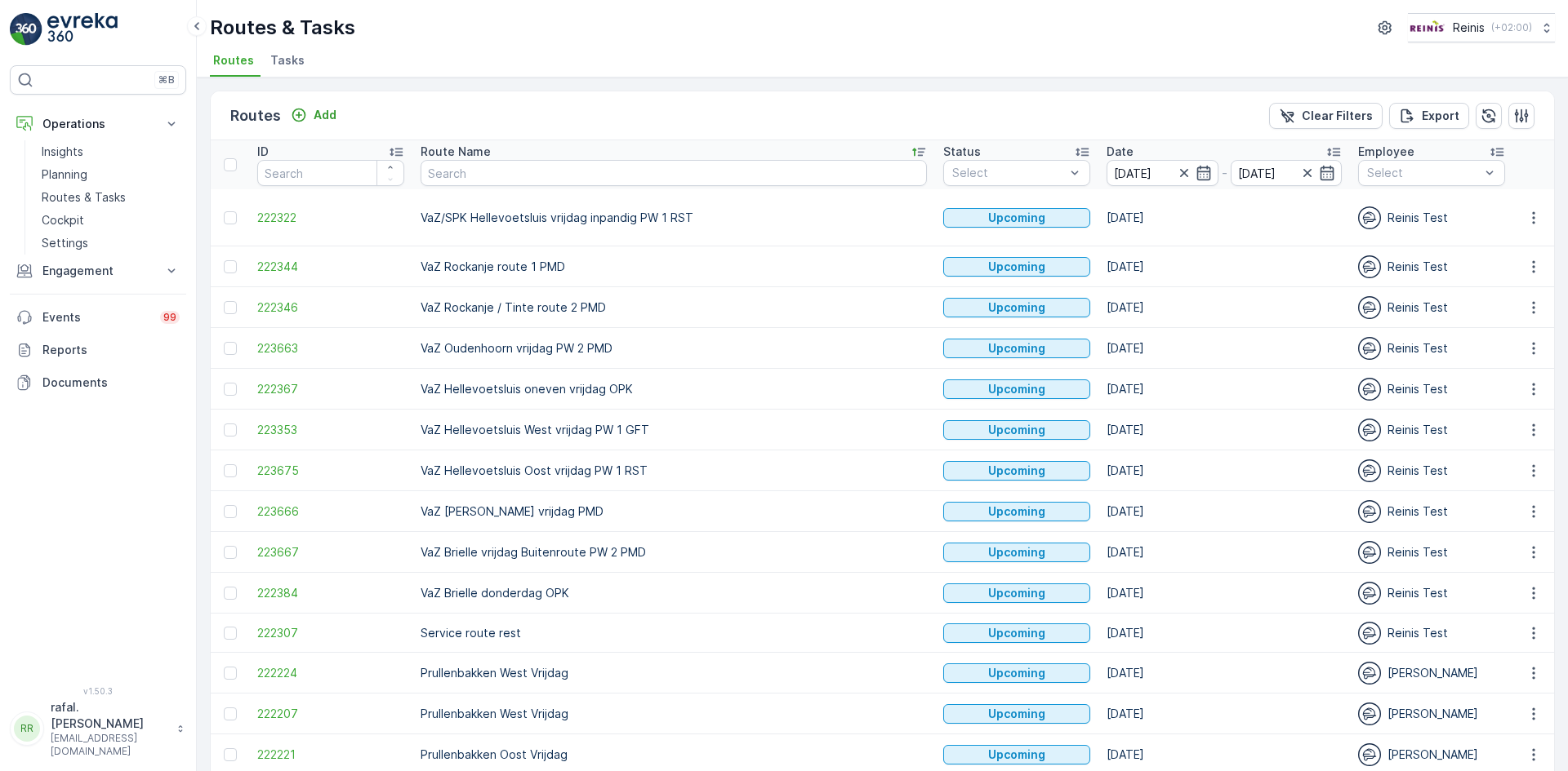
click at [524, 590] on p "VaZ Brielle donderdag OPK" at bounding box center [674, 593] width 506 height 17
click at [554, 551] on p "VaZ Brielle vrijdag Buitenroute PW 2 PMD" at bounding box center [674, 552] width 506 height 17
click at [457, 504] on p "VaZ [PERSON_NAME] vrijdag PMD" at bounding box center [674, 511] width 506 height 17
drag, startPoint x: 521, startPoint y: 471, endPoint x: 576, endPoint y: 441, distance: 62.6
click at [522, 471] on p "VaZ Hellevoetsluis Oost vrijdag PW 1 RST" at bounding box center [674, 471] width 506 height 17
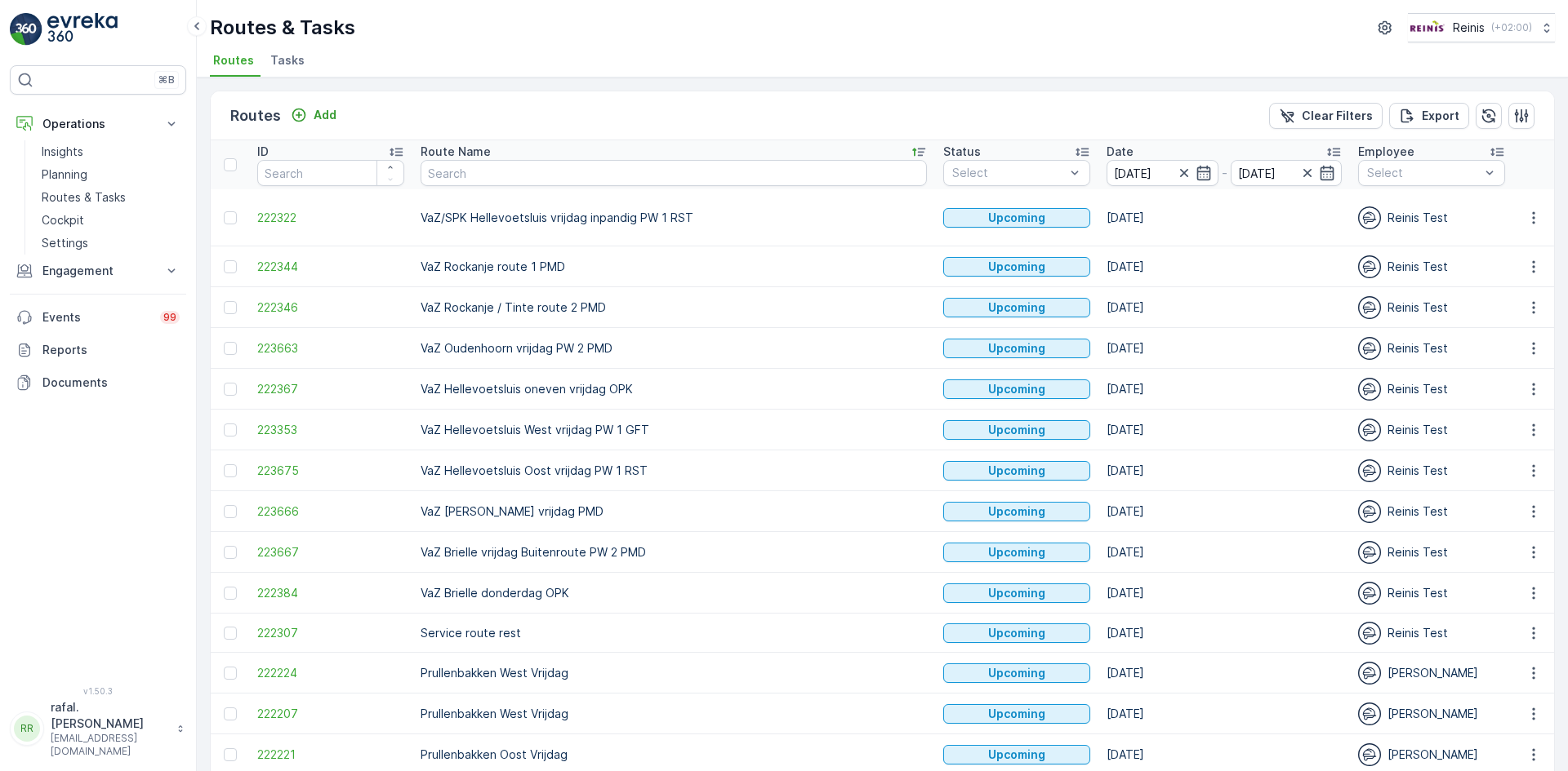
drag, startPoint x: 583, startPoint y: 429, endPoint x: 612, endPoint y: 389, distance: 49.4
click at [583, 429] on p "VaZ Hellevoetsluis West vrijdag PW 1 GFT" at bounding box center [674, 430] width 506 height 17
click at [606, 391] on p "VaZ Hellevoetsluis oneven vrijdag OPK" at bounding box center [674, 389] width 506 height 17
click at [505, 351] on p "VaZ Oudenhoorn vrijdag PW 2 PMD" at bounding box center [674, 348] width 506 height 17
click at [535, 312] on p "VaZ Rockanje / Tinte route 2 PMD" at bounding box center [674, 308] width 506 height 17
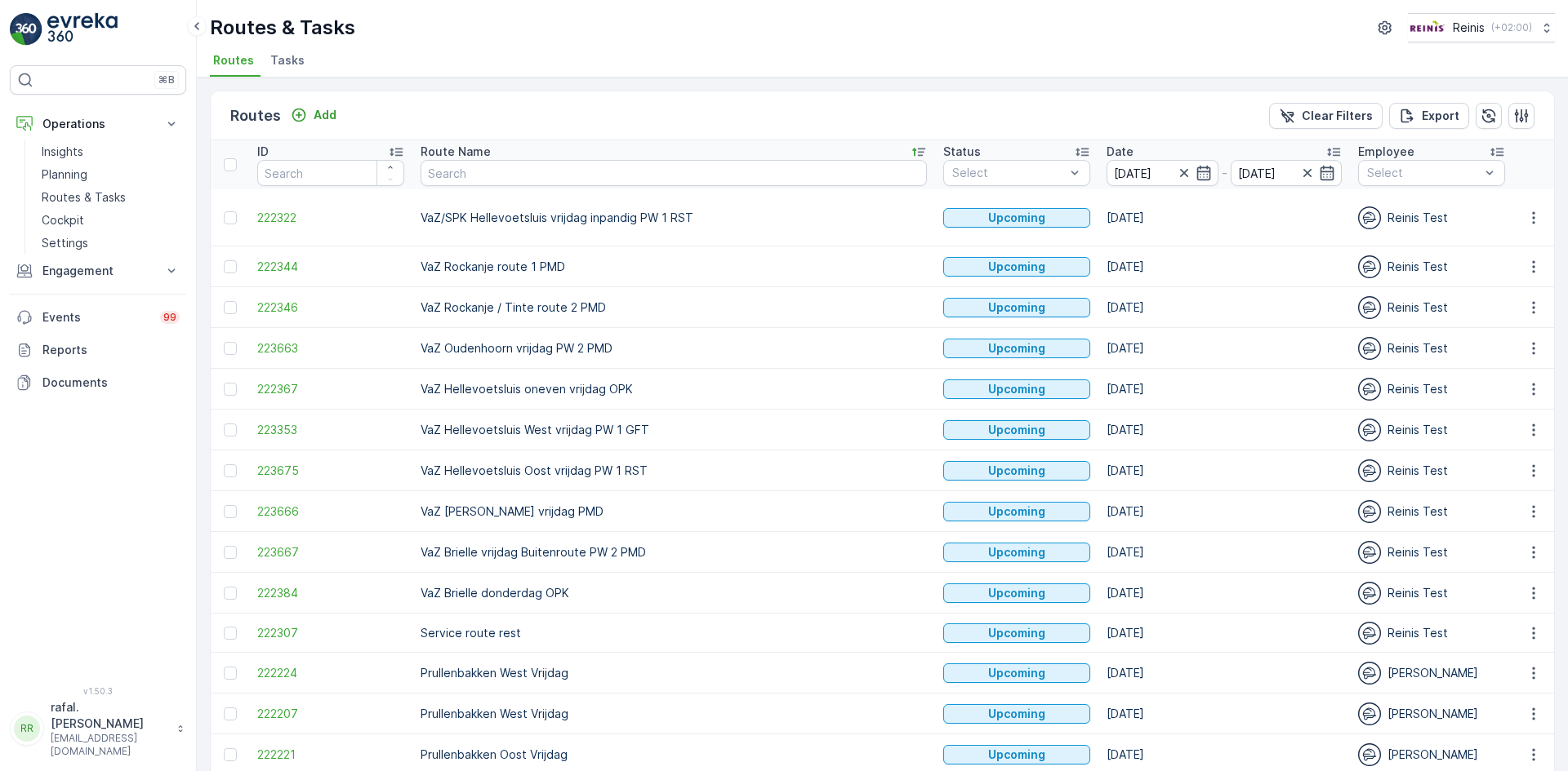
click at [520, 270] on p "VaZ Rockanje route 1 PMD" at bounding box center [674, 267] width 506 height 17
click at [544, 210] on p "VaZ/SPK Hellevoetsluis vrijdag inpandig PW 1 RST" at bounding box center [674, 218] width 506 height 17
click at [492, 466] on p "VaZ Hellevoetsluis Oost vrijdag PW 1 RST" at bounding box center [674, 471] width 506 height 17
